Goal: Information Seeking & Learning: Compare options

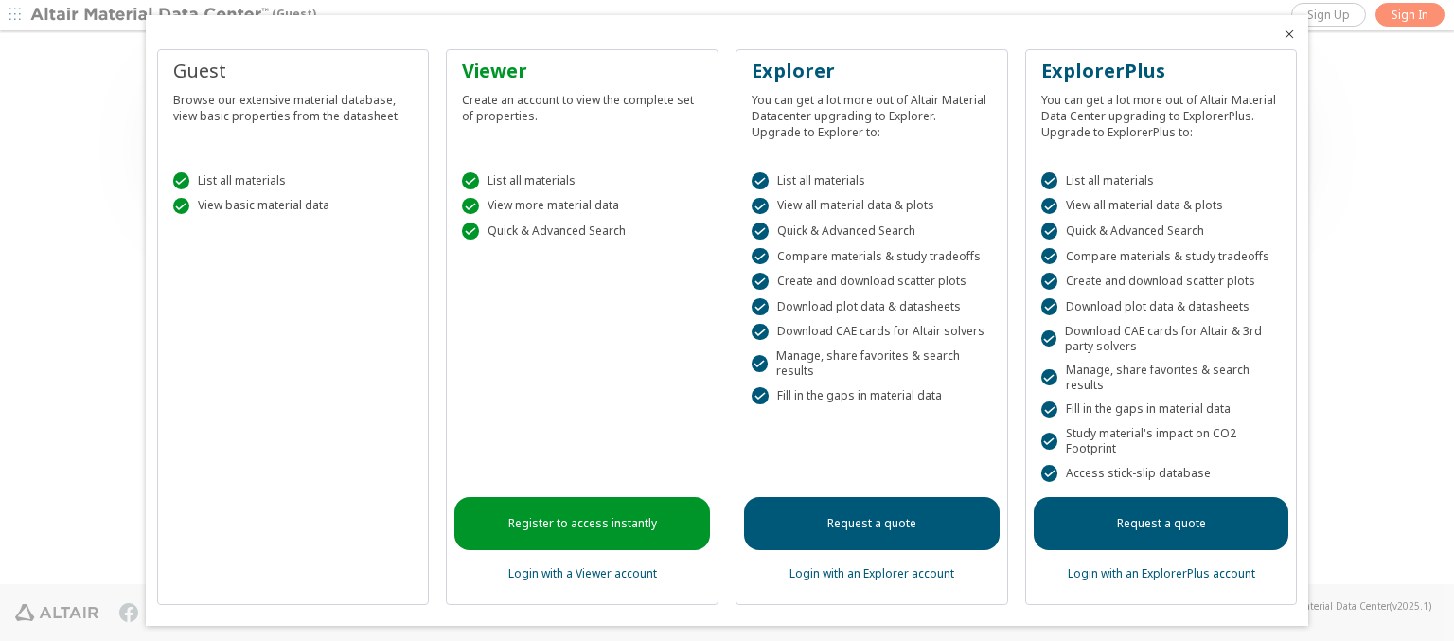
click at [1282, 34] on icon "Close" at bounding box center [1289, 34] width 15 height 15
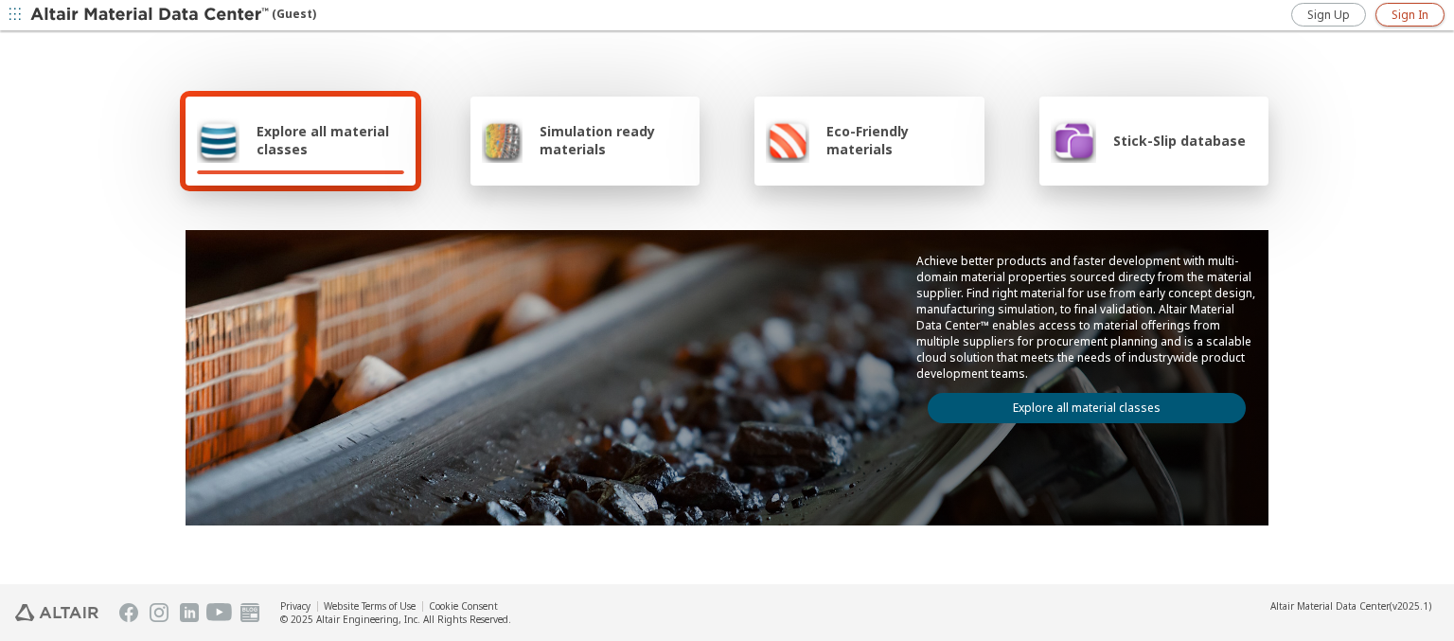
click at [1410, 14] on span "Sign In" at bounding box center [1410, 15] width 37 height 15
click at [151, 15] on img at bounding box center [150, 15] width 241 height 19
click at [323, 140] on span "Explore all material classes" at bounding box center [331, 140] width 148 height 36
click at [1079, 403] on link "Explore all material classes" at bounding box center [1087, 408] width 318 height 30
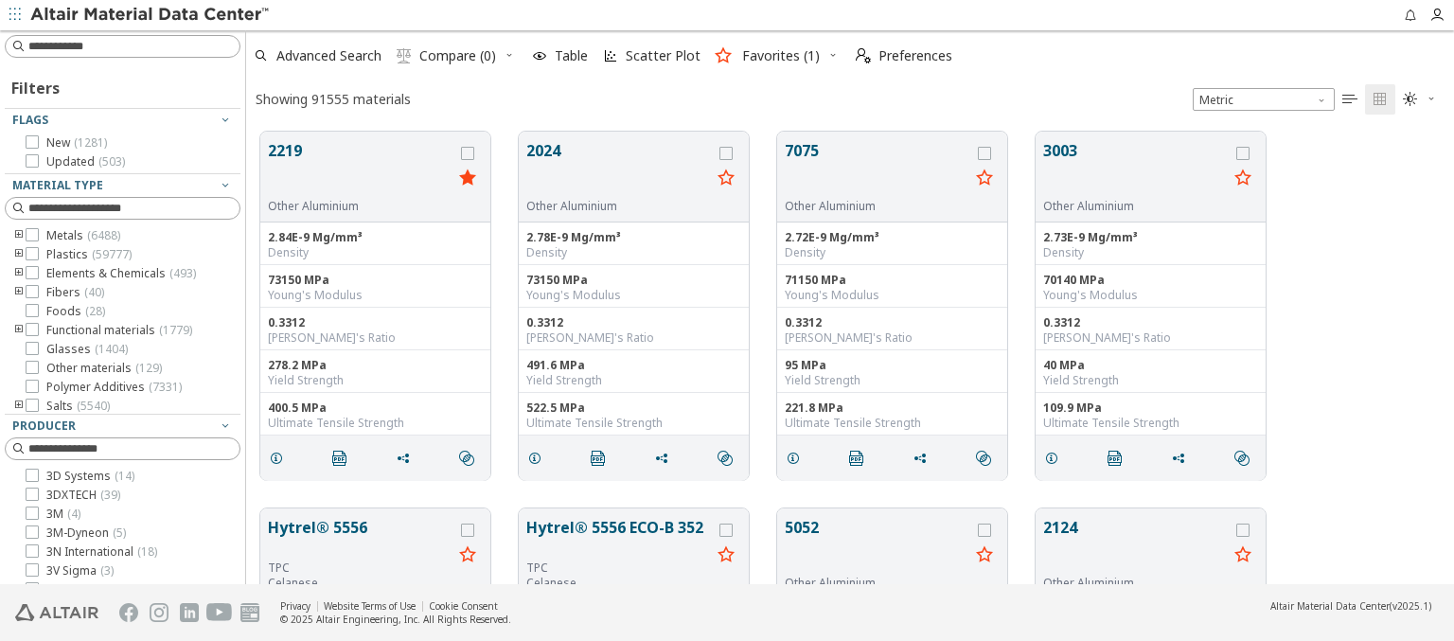
scroll to position [452, 1193]
click at [827, 56] on icon "button" at bounding box center [832, 54] width 11 height 11
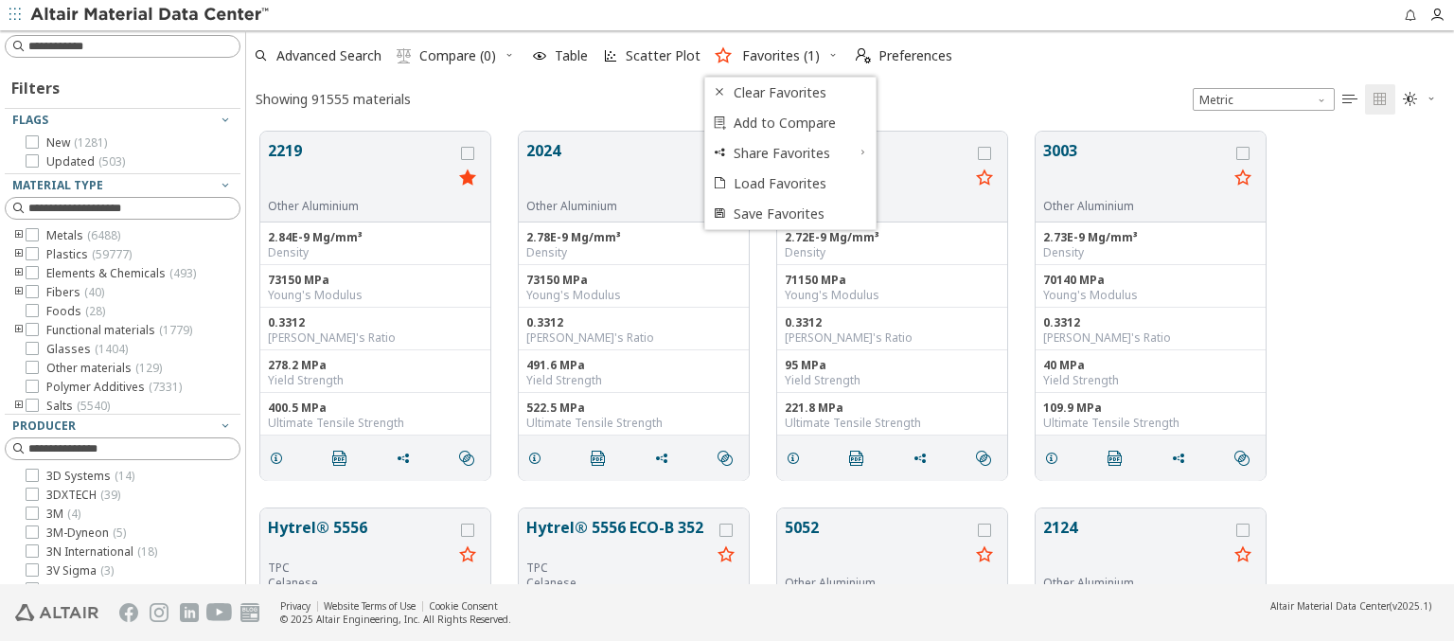
click at [218, 639] on icon "button" at bounding box center [225, 646] width 15 height 15
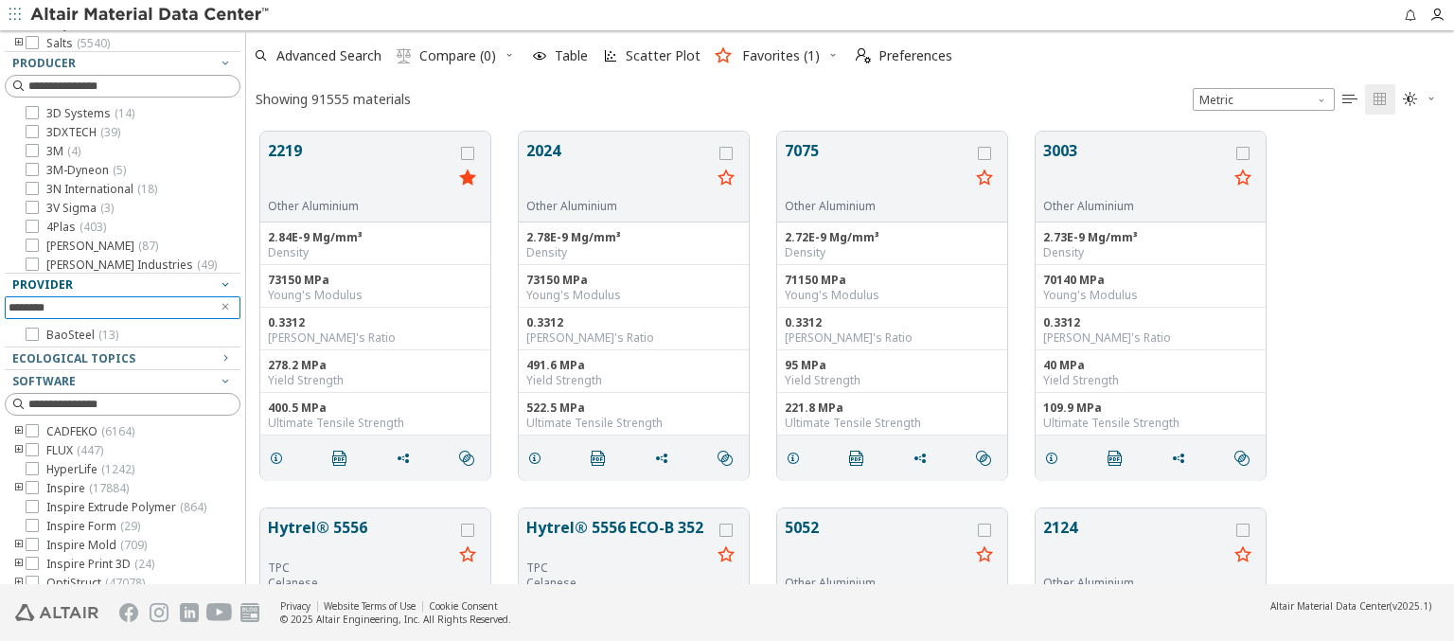
scroll to position [394, 0]
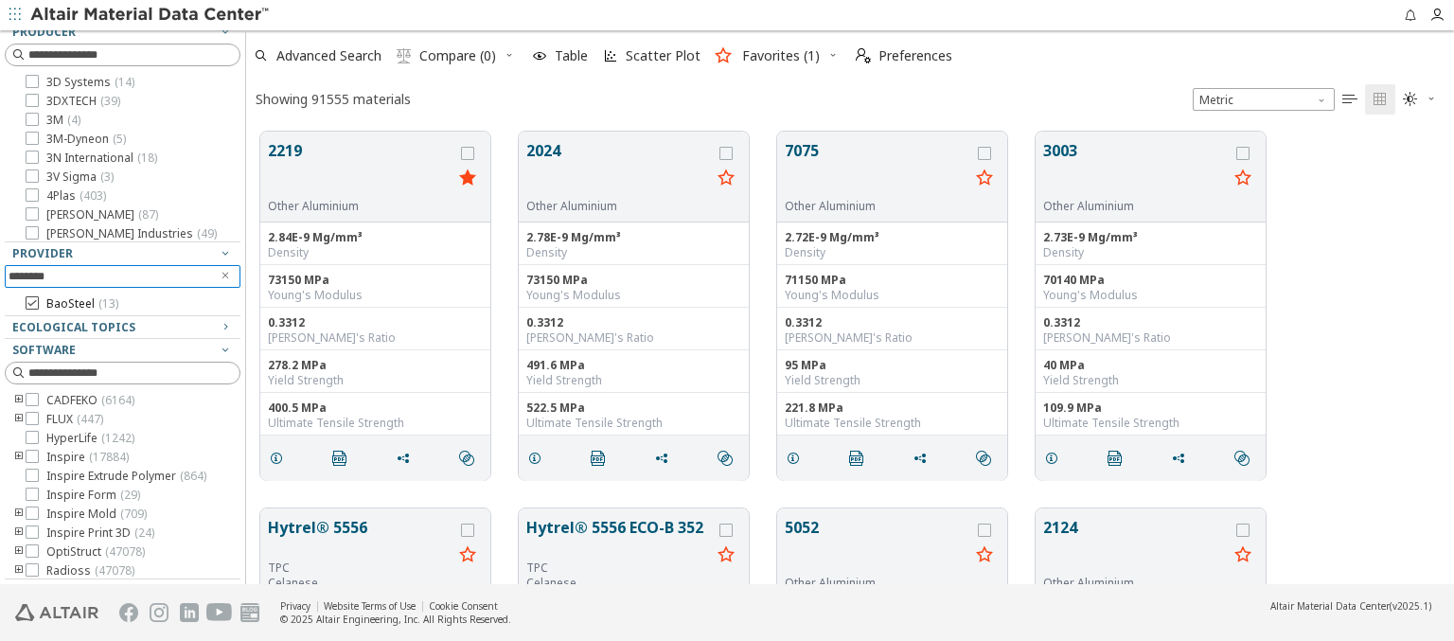
type input "********"
click at [71, 304] on span "BaoSteel ( 13 )" at bounding box center [82, 303] width 72 height 15
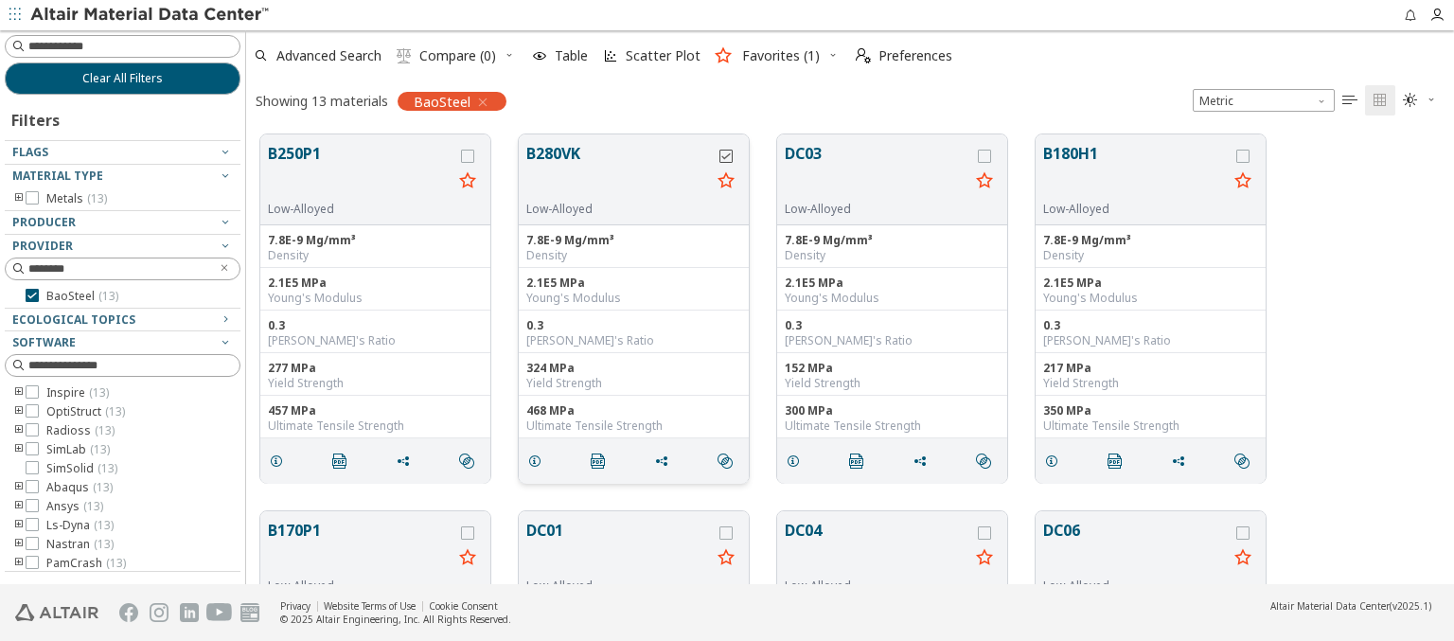
click at [467, 154] on icon "grid" at bounding box center [467, 156] width 13 height 13
click at [726, 155] on icon "grid" at bounding box center [725, 156] width 13 height 13
click at [447, 56] on span "Compare (2)" at bounding box center [457, 55] width 77 height 13
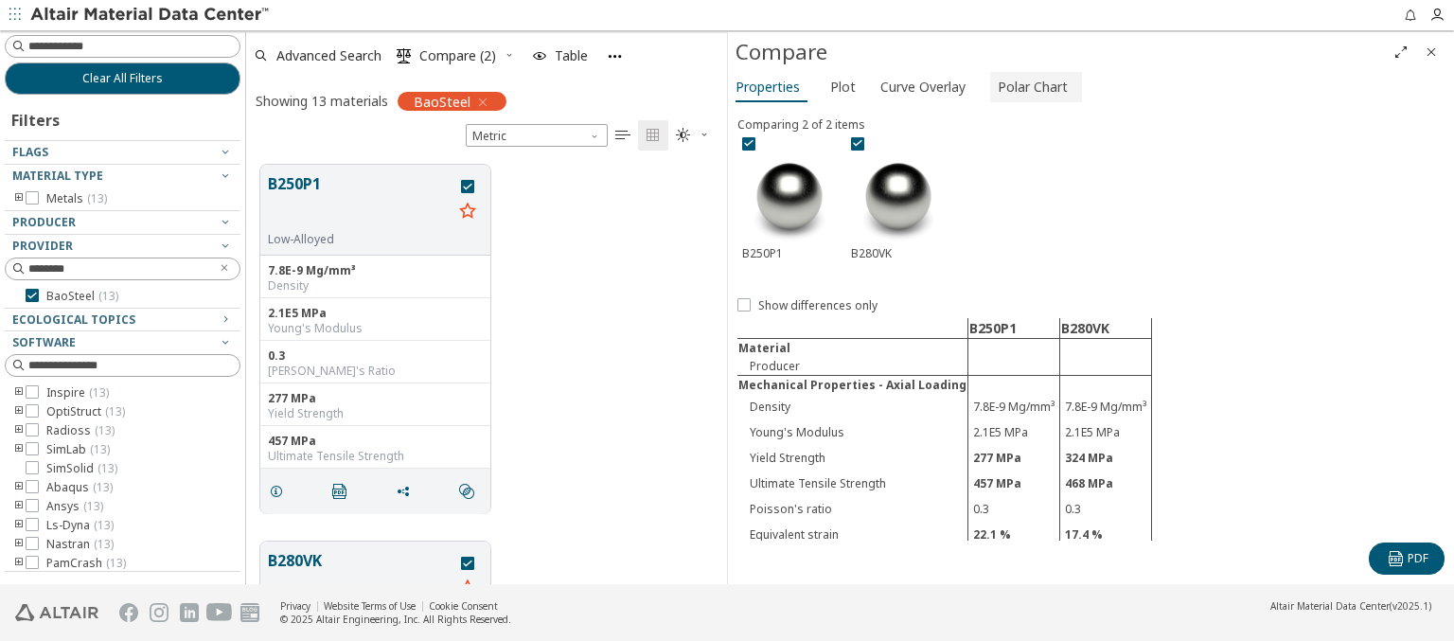
click at [1027, 86] on span "Polar Chart" at bounding box center [1033, 87] width 70 height 30
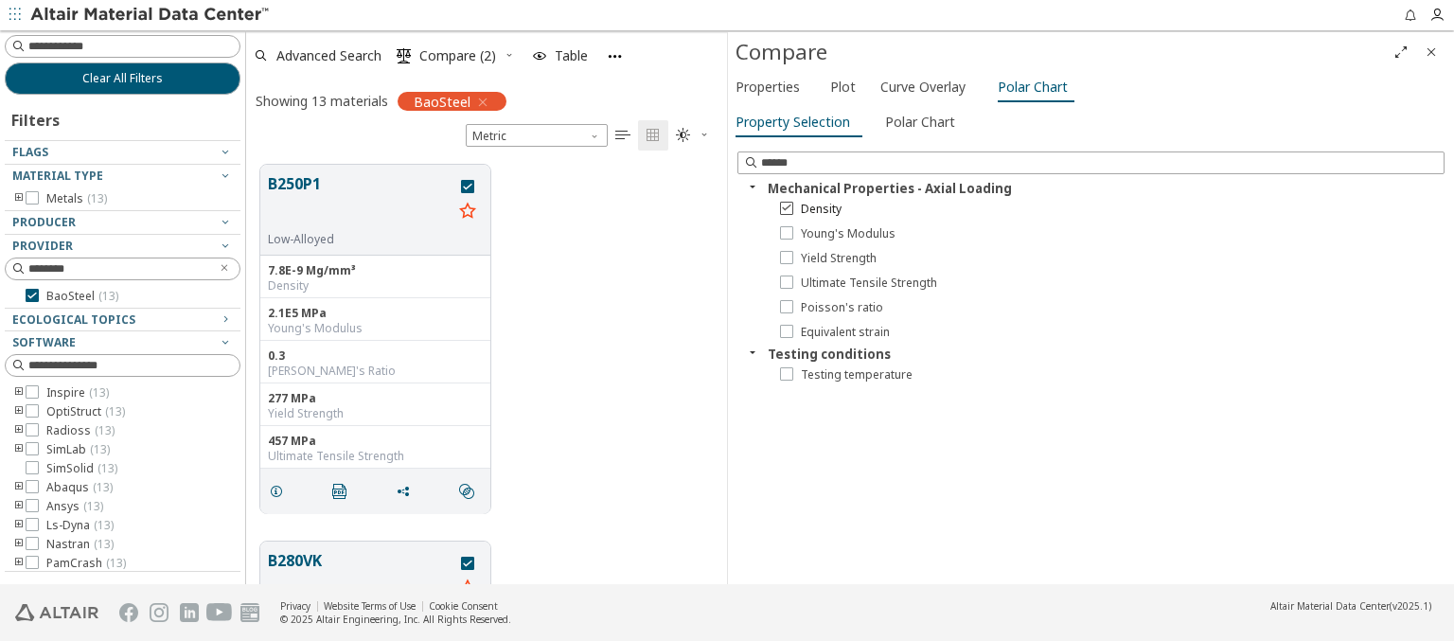
click at [809, 208] on span "Density" at bounding box center [821, 209] width 41 height 15
click at [835, 233] on span "Young's Modulus" at bounding box center [848, 233] width 95 height 15
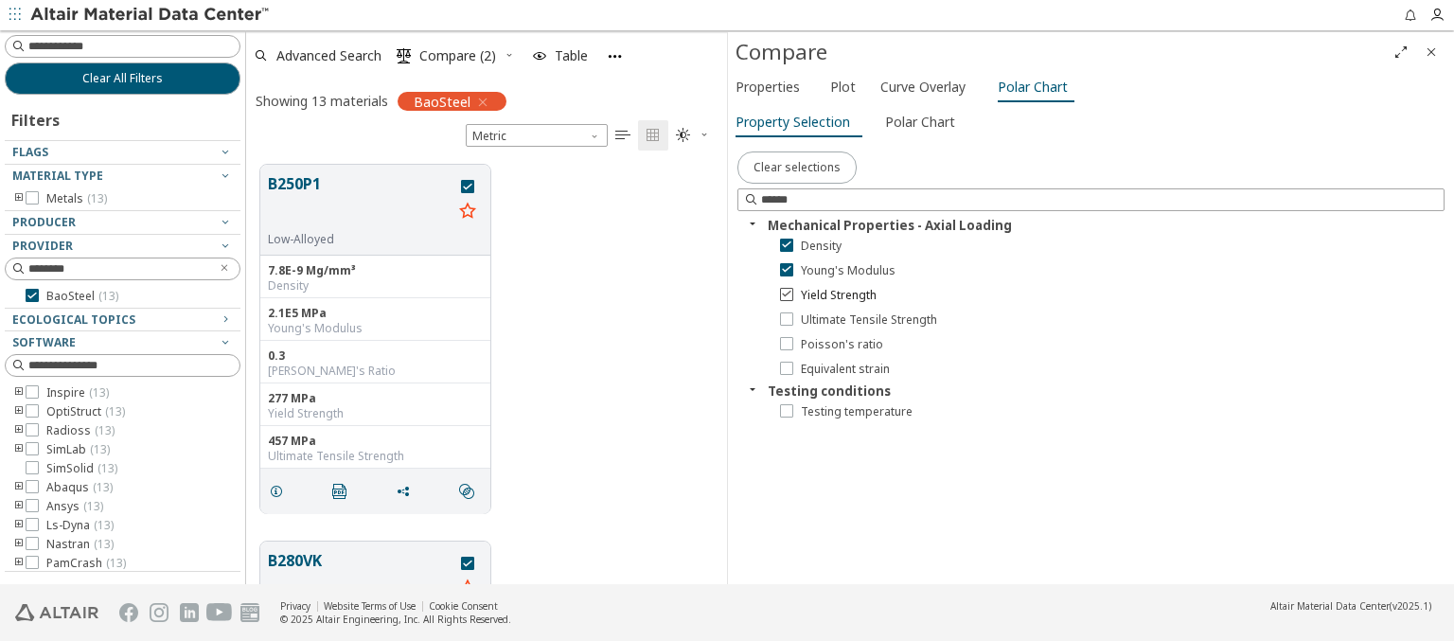
click at [827, 294] on span "Yield Strength" at bounding box center [839, 295] width 76 height 15
click at [914, 121] on span "Polar Chart" at bounding box center [920, 122] width 70 height 30
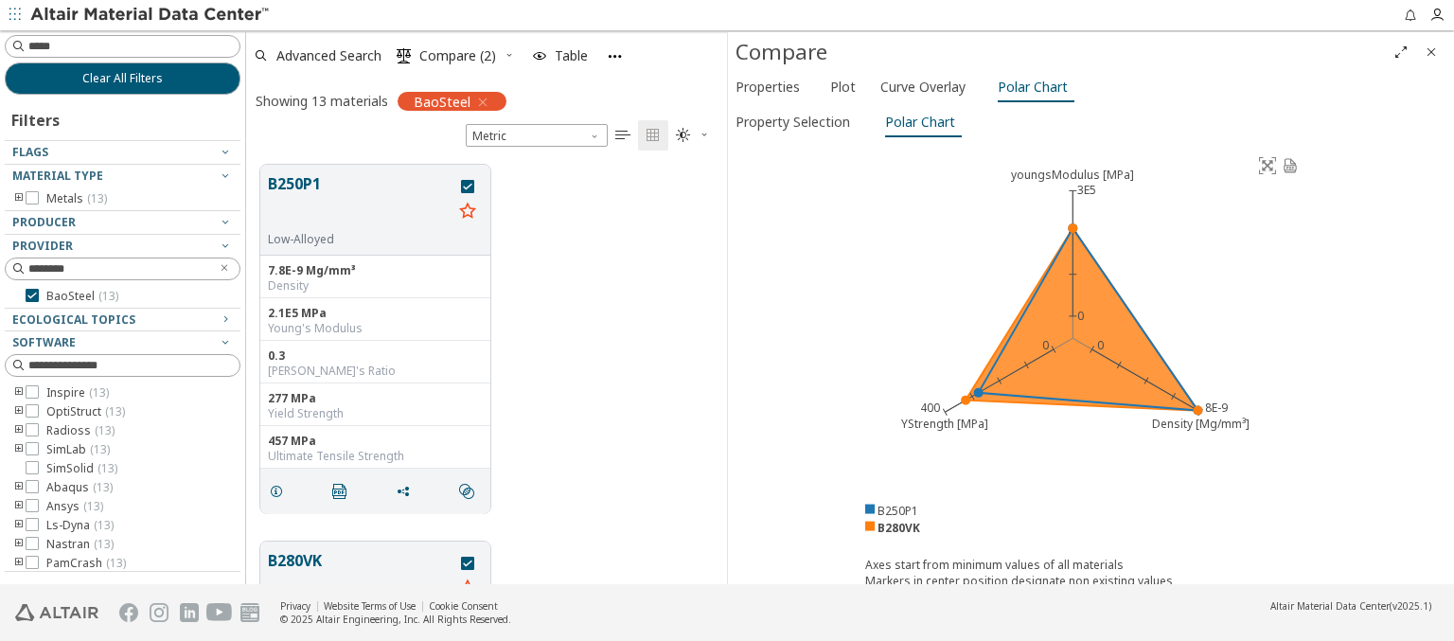
type input "******"
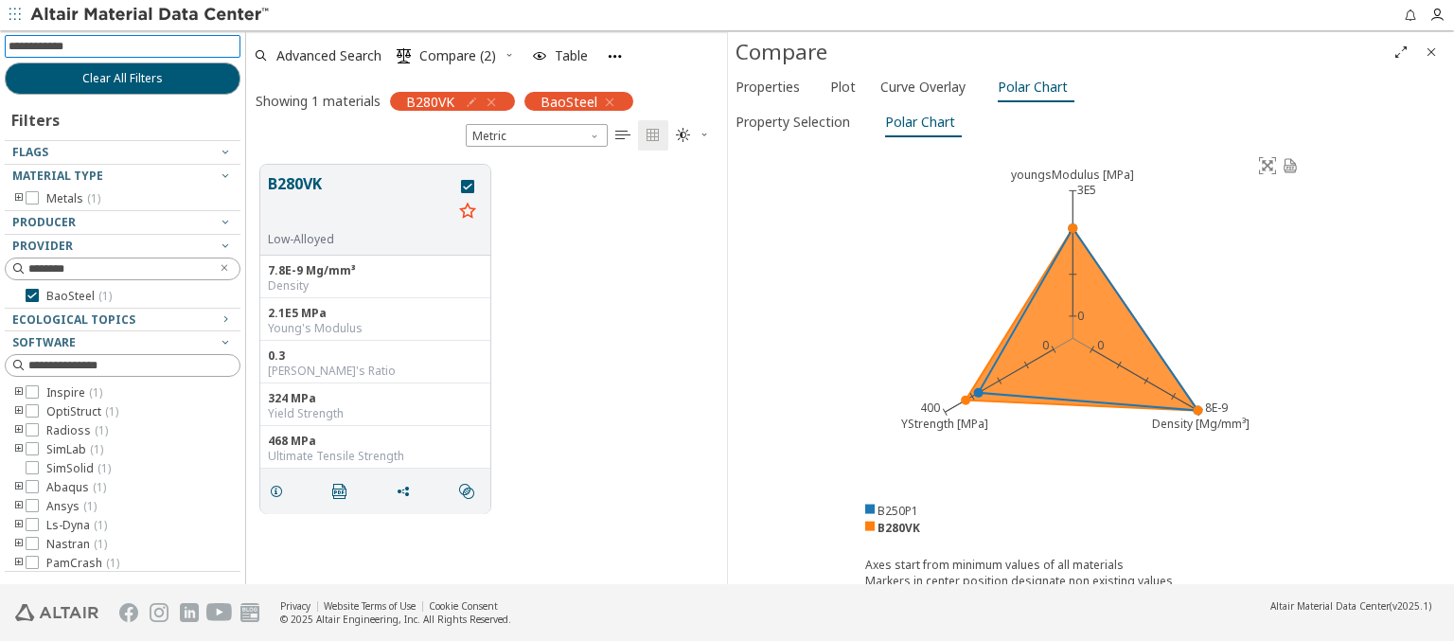
click at [1431, 51] on icon "Close" at bounding box center [1431, 51] width 15 height 15
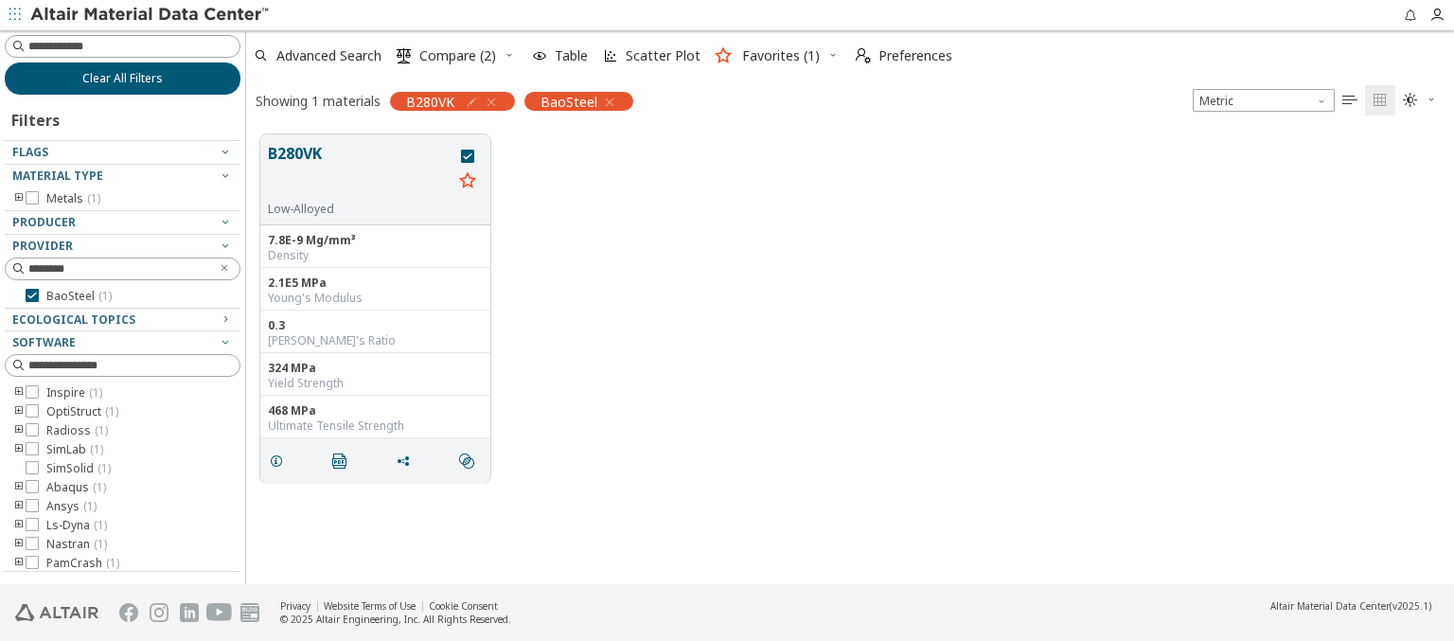
click at [122, 78] on span "Clear All Filters" at bounding box center [122, 78] width 80 height 15
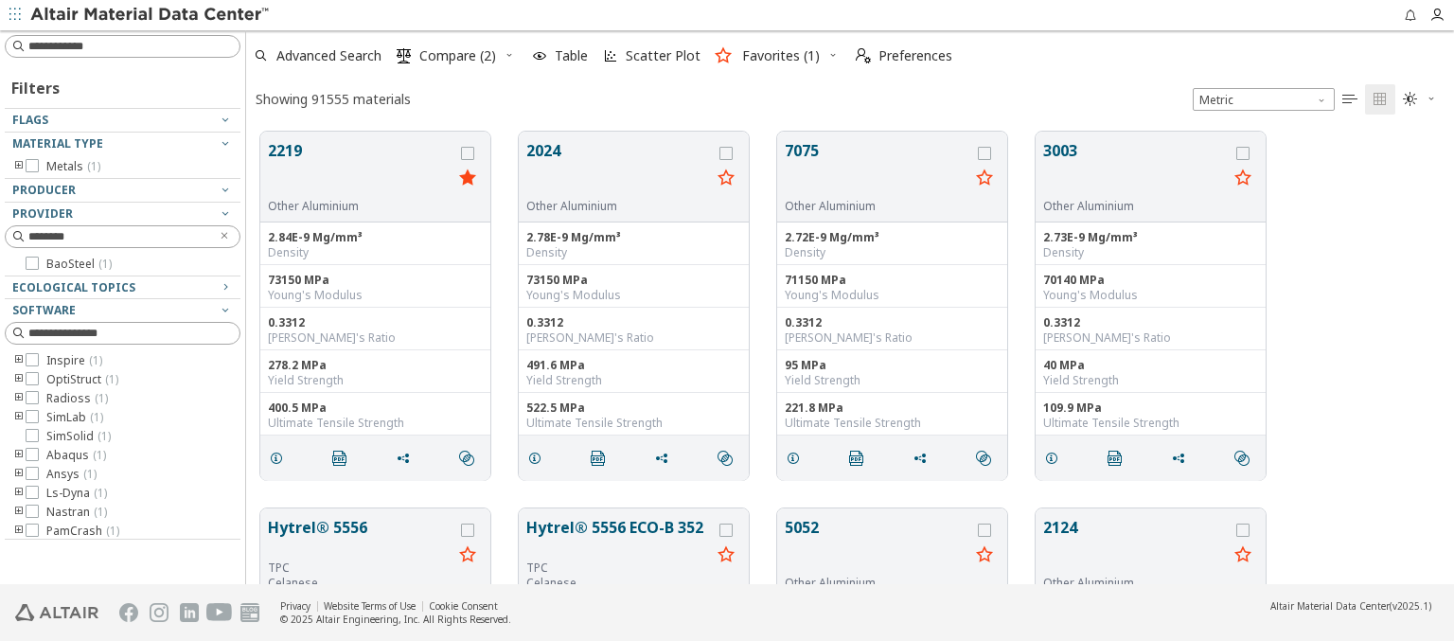
scroll to position [452, 1193]
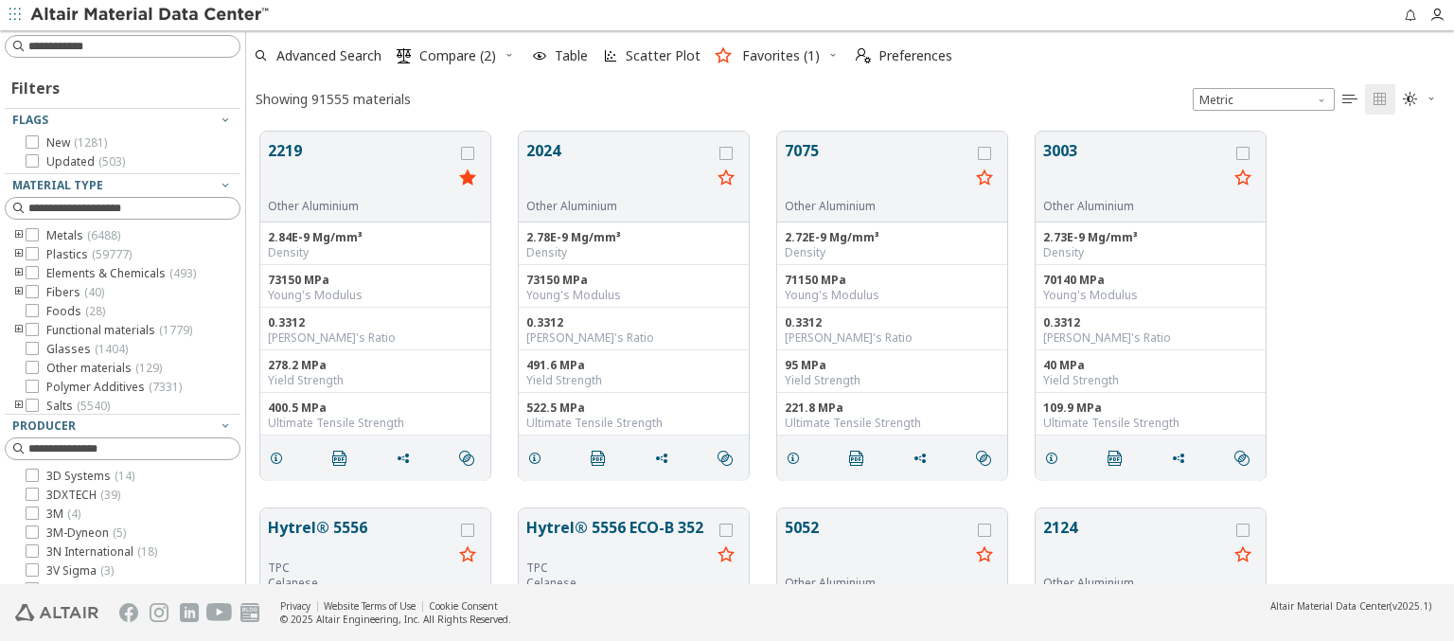
click at [151, 15] on img at bounding box center [150, 15] width 241 height 19
